Goal: Find specific page/section: Find specific page/section

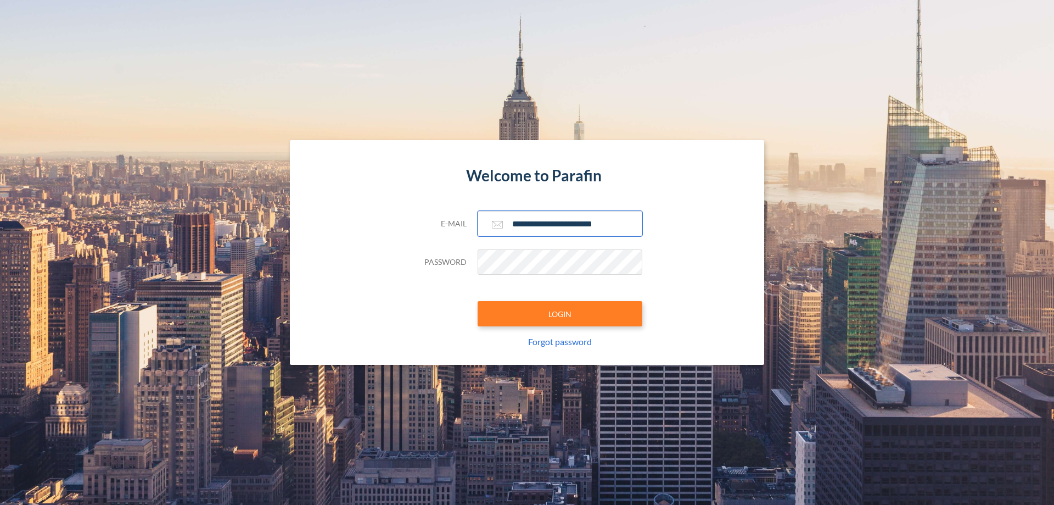
type input "**********"
click at [560, 314] on button "LOGIN" at bounding box center [560, 313] width 165 height 25
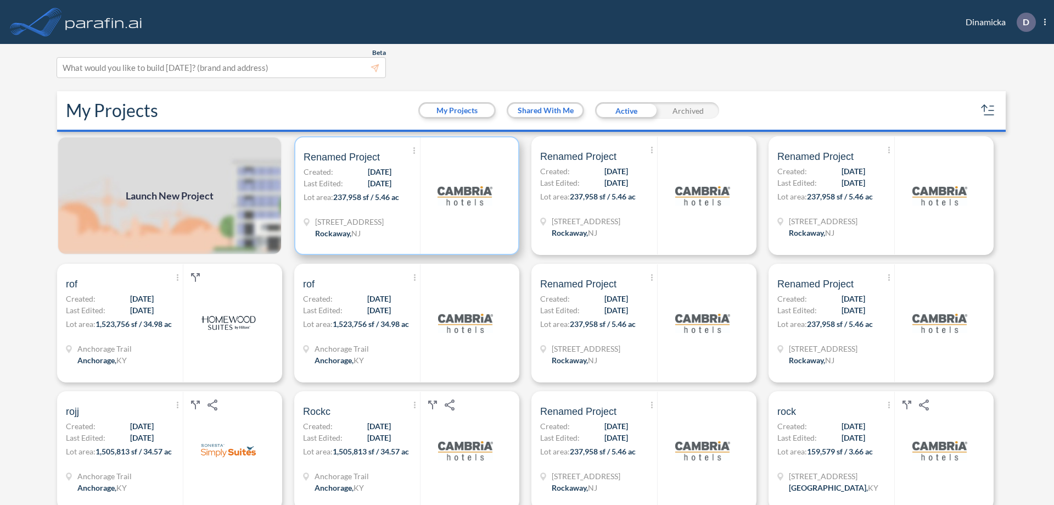
scroll to position [3, 0]
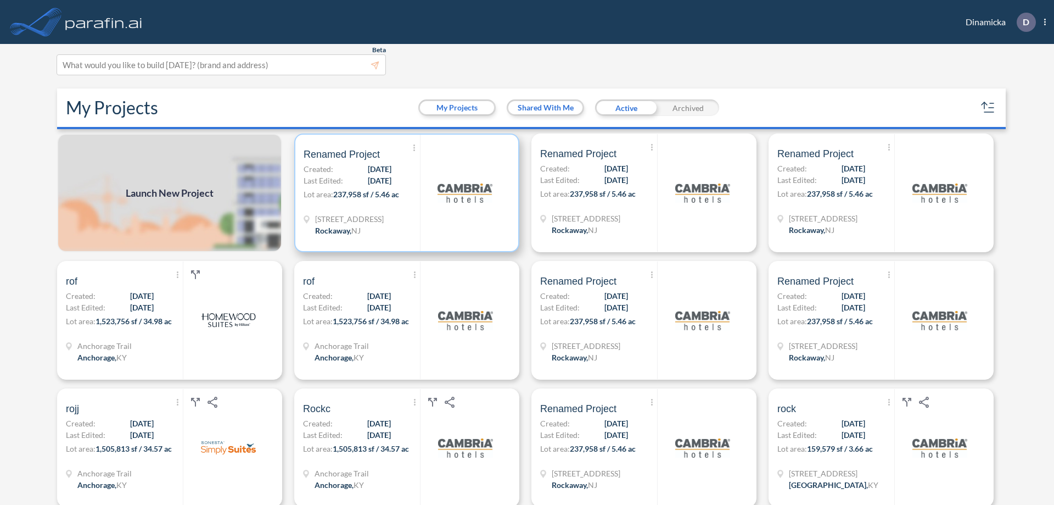
click at [405, 193] on p "Lot area: 237,958 sf / 5.46 ac" at bounding box center [362, 196] width 116 height 16
